Goal: Task Accomplishment & Management: Manage account settings

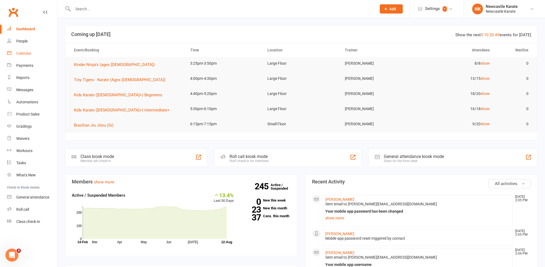
click at [34, 56] on link "Calendar" at bounding box center [32, 53] width 50 height 12
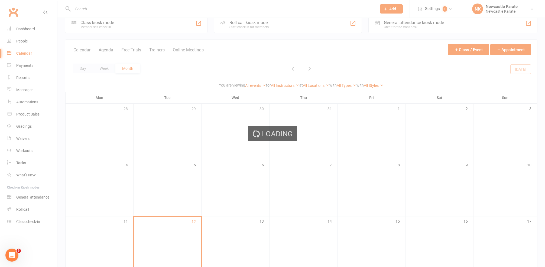
scroll to position [107, 0]
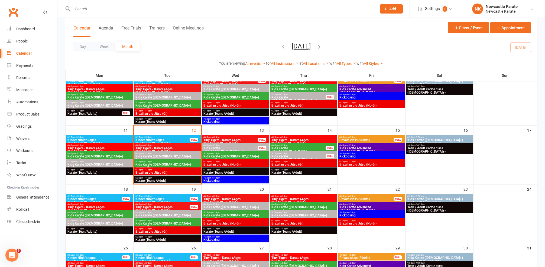
click at [227, 180] on span "Kickboxing" at bounding box center [235, 180] width 64 height 3
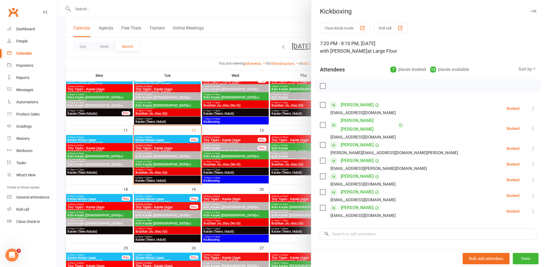
click at [359, 141] on link "[PERSON_NAME]" at bounding box center [357, 145] width 33 height 9
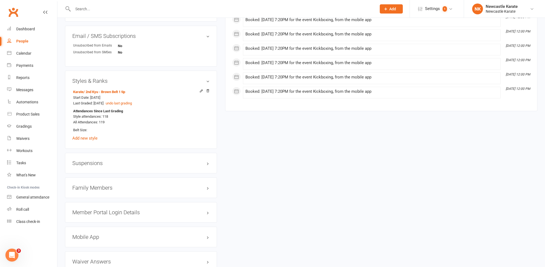
scroll to position [421, 0]
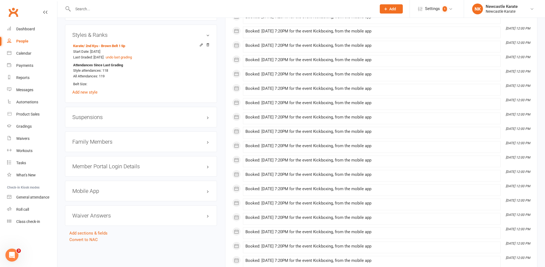
click at [22, 35] on link "People" at bounding box center [32, 41] width 50 height 12
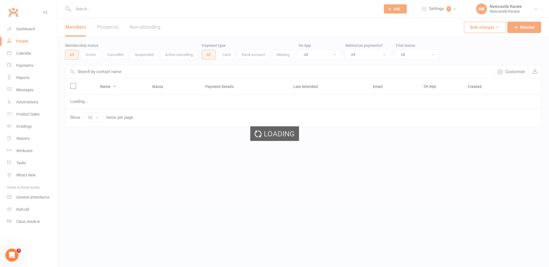
click at [23, 33] on div "Loading" at bounding box center [274, 133] width 549 height 267
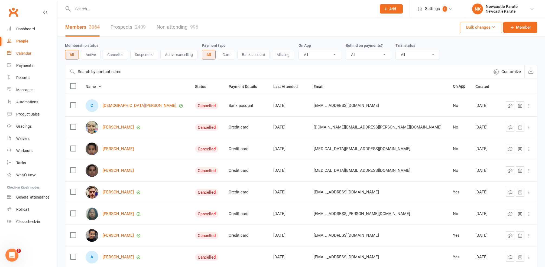
click at [24, 52] on div "Calendar" at bounding box center [23, 53] width 15 height 4
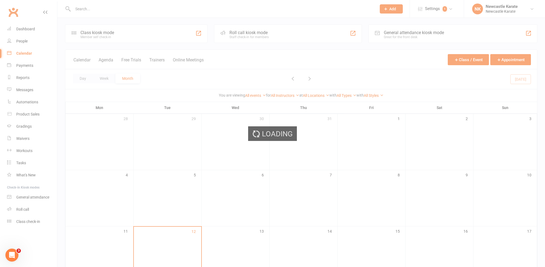
scroll to position [110, 0]
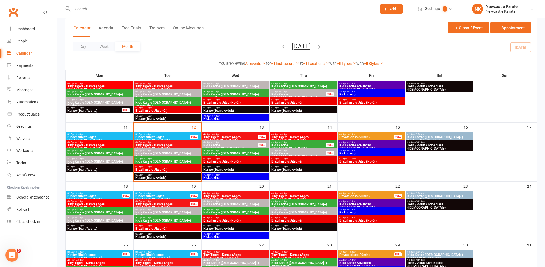
click at [373, 151] on span "5:40pm - 6:30pm" at bounding box center [371, 150] width 64 height 2
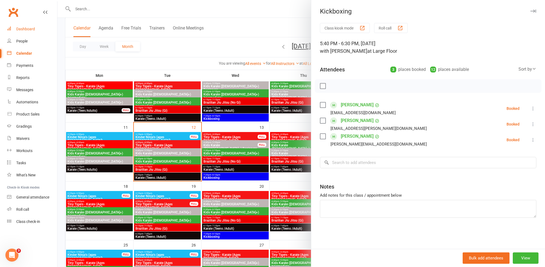
click at [17, 31] on link "Dashboard" at bounding box center [32, 29] width 50 height 12
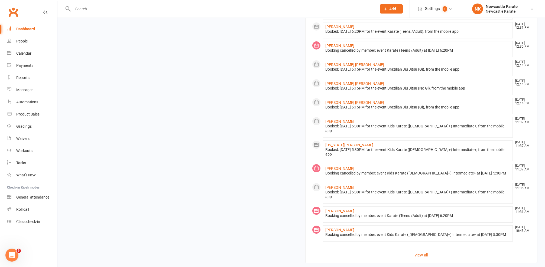
scroll to position [317, 0]
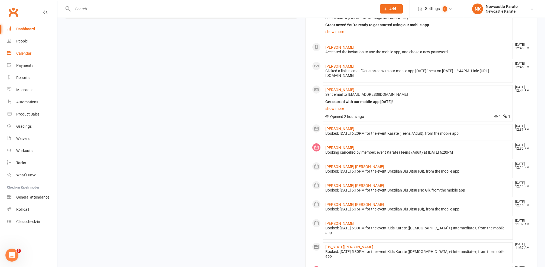
click at [27, 50] on link "Calendar" at bounding box center [32, 53] width 50 height 12
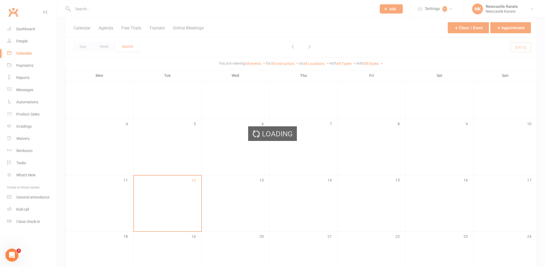
scroll to position [111, 0]
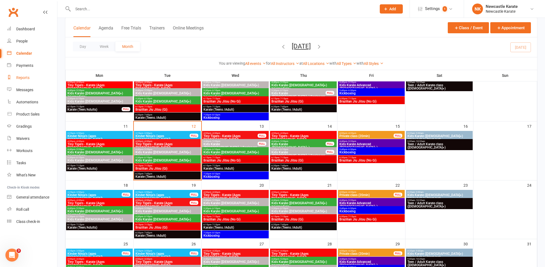
click at [27, 76] on div "Reports" at bounding box center [22, 78] width 13 height 4
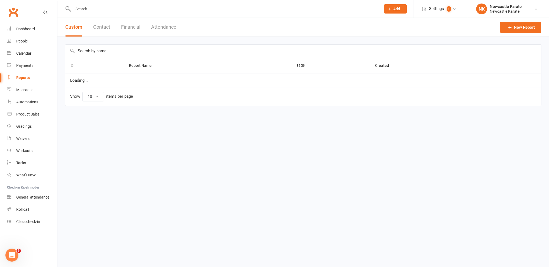
select select "25"
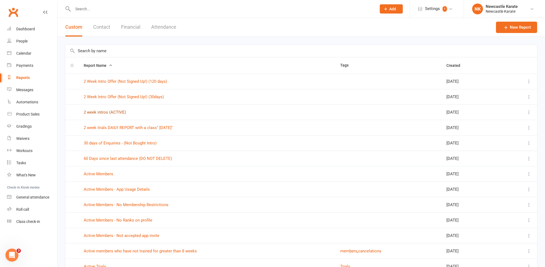
click at [106, 112] on link "2 week intros (ACTIVE)" at bounding box center [105, 112] width 42 height 5
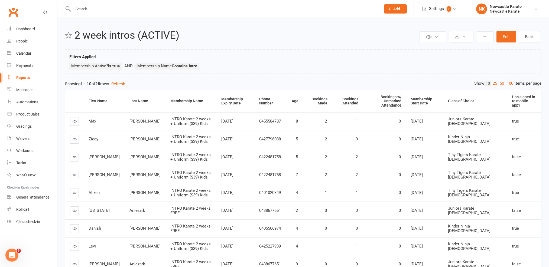
select select "25"
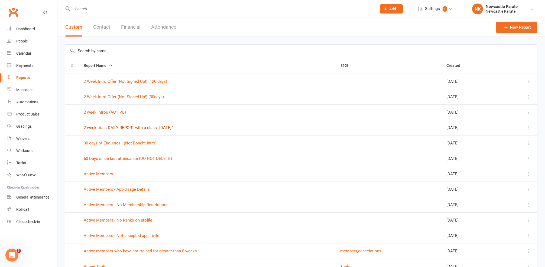
click at [126, 130] on link "2 week trials DAILY REPORT with a class" Today"" at bounding box center [128, 127] width 89 height 5
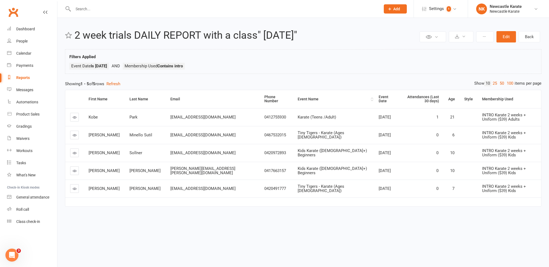
click at [298, 99] on div "Event Name" at bounding box center [334, 99] width 72 height 4
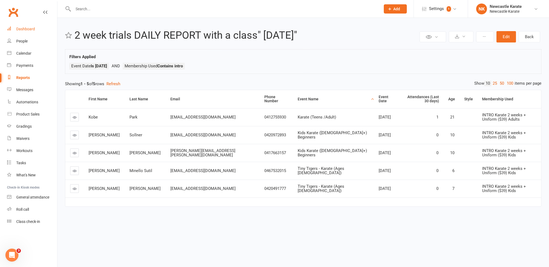
click at [26, 31] on link "Dashboard" at bounding box center [32, 29] width 50 height 12
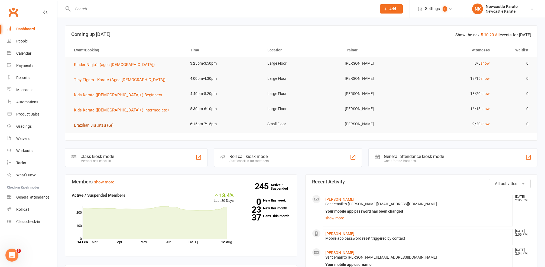
click at [108, 128] on button "Brazilian Jiu Jitsu (Gi)" at bounding box center [95, 125] width 43 height 6
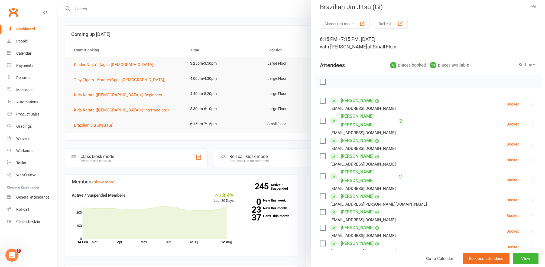
scroll to position [11, 0]
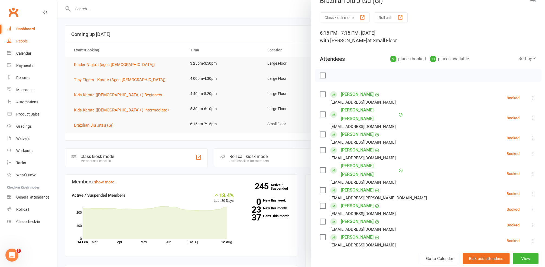
click at [27, 42] on div "People" at bounding box center [21, 41] width 11 height 4
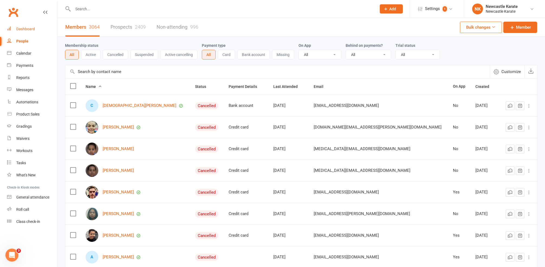
click at [30, 32] on link "Dashboard" at bounding box center [32, 29] width 50 height 12
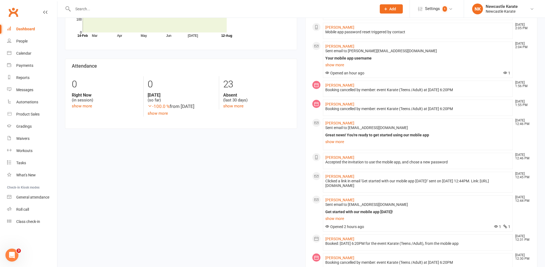
scroll to position [208, 0]
click at [323, 96] on ul "Noah Todorovic Aug 12, 2:05 PM Sent email to Claudiajohn@bigpond.com Your mobil…" at bounding box center [421, 220] width 219 height 466
click at [334, 87] on div "Booking cancelled by member: event Karate (Teens /Adult) at [DATE] 6:20PM" at bounding box center [417, 89] width 185 height 5
click at [336, 80] on li "Hannah Billington Aug 12, 1:56 PM Booking cancelled by member: event Karate (Te…" at bounding box center [418, 88] width 190 height 16
click at [336, 81] on li "Hannah Billington Aug 12, 1:56 PM Booking cancelled by member: event Karate (Te…" at bounding box center [418, 88] width 190 height 16
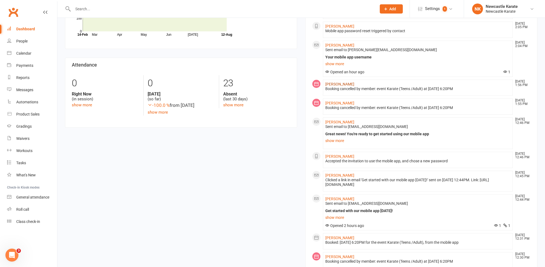
click at [337, 82] on link "[PERSON_NAME]" at bounding box center [339, 84] width 29 height 4
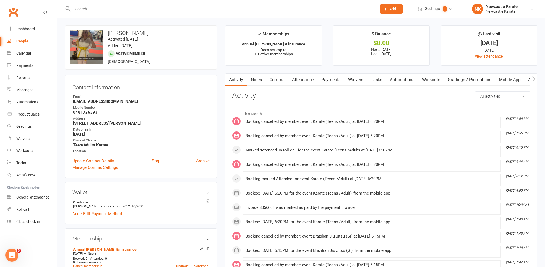
click at [298, 77] on link "Attendance" at bounding box center [302, 80] width 29 height 12
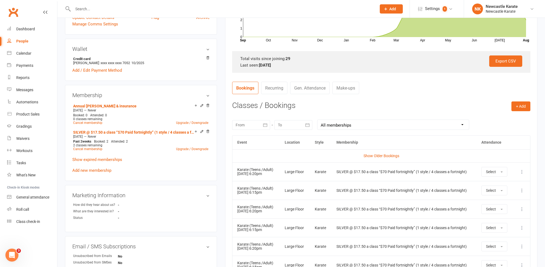
scroll to position [152, 0]
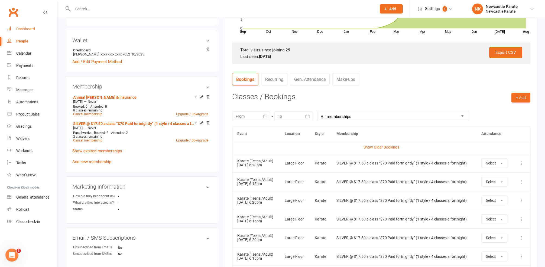
click at [22, 28] on div "Dashboard" at bounding box center [25, 29] width 19 height 4
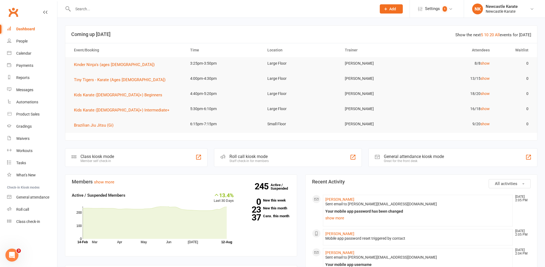
click at [483, 127] on td "9/20 show" at bounding box center [455, 124] width 77 height 13
click at [484, 126] on td "9/20 show" at bounding box center [455, 124] width 77 height 13
click at [485, 123] on link "show" at bounding box center [484, 124] width 9 height 4
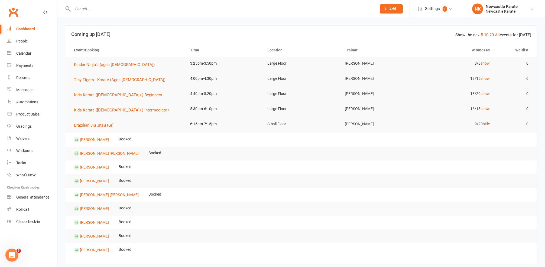
click at [485, 123] on link "hide" at bounding box center [486, 124] width 7 height 4
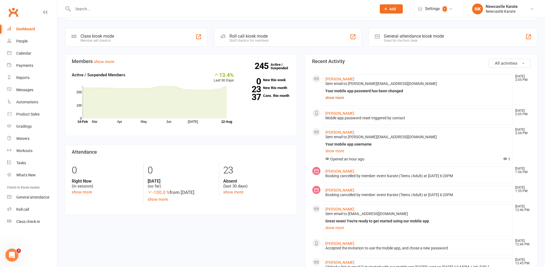
scroll to position [29, 0]
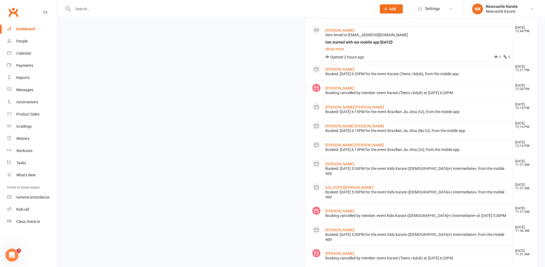
scroll to position [427, 0]
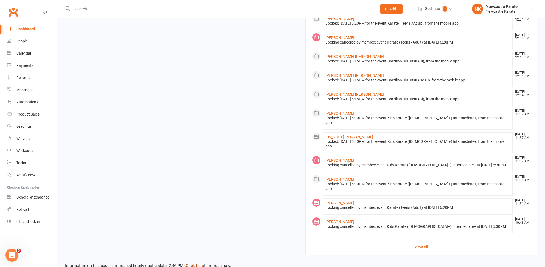
click at [199, 263] on link "Click here" at bounding box center [195, 265] width 18 height 5
click at [190, 255] on div "Information on this page is refreshed hourly (last update: 3:06 PM). Click here…" at bounding box center [300, 262] width 487 height 14
click at [191, 263] on link "Click here" at bounding box center [195, 265] width 18 height 5
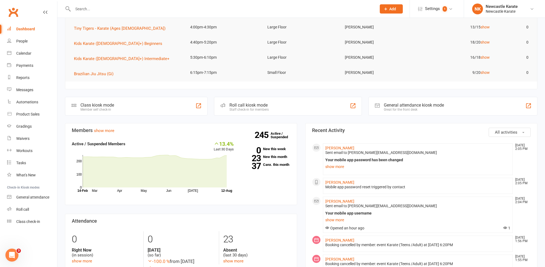
scroll to position [0, 0]
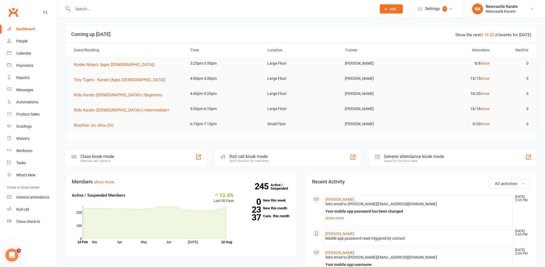
click at [498, 36] on link "All" at bounding box center [497, 34] width 5 height 5
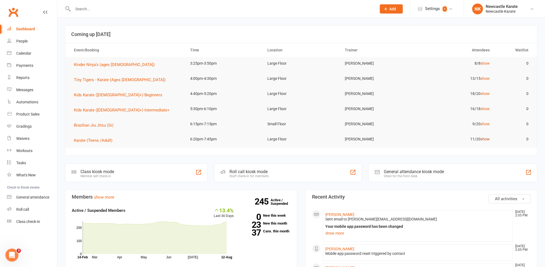
click at [489, 139] on link "show" at bounding box center [484, 139] width 9 height 4
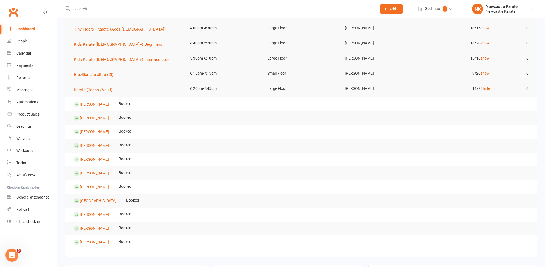
scroll to position [96, 0]
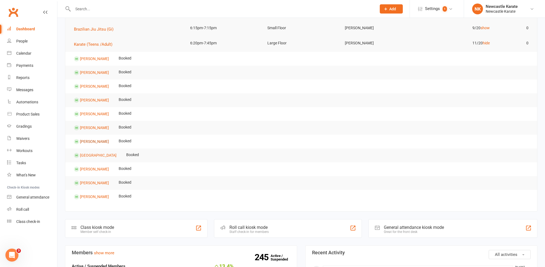
click at [102, 139] on link "[PERSON_NAME]" at bounding box center [94, 141] width 29 height 4
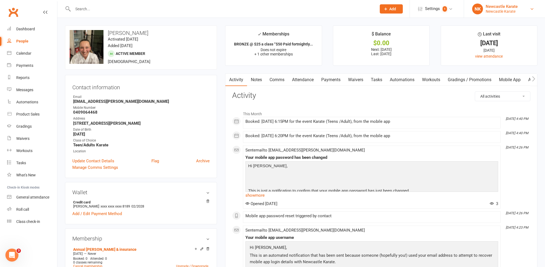
click at [503, 9] on div "Newcastle Karate" at bounding box center [502, 6] width 32 height 5
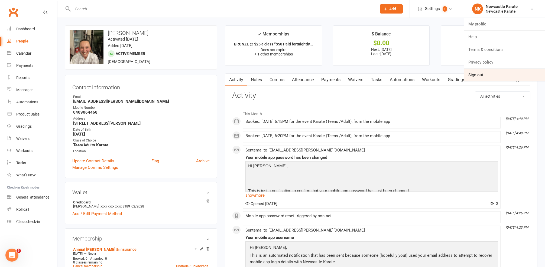
click at [487, 77] on link "Sign out" at bounding box center [504, 75] width 81 height 12
